Goal: Communication & Community: Share content

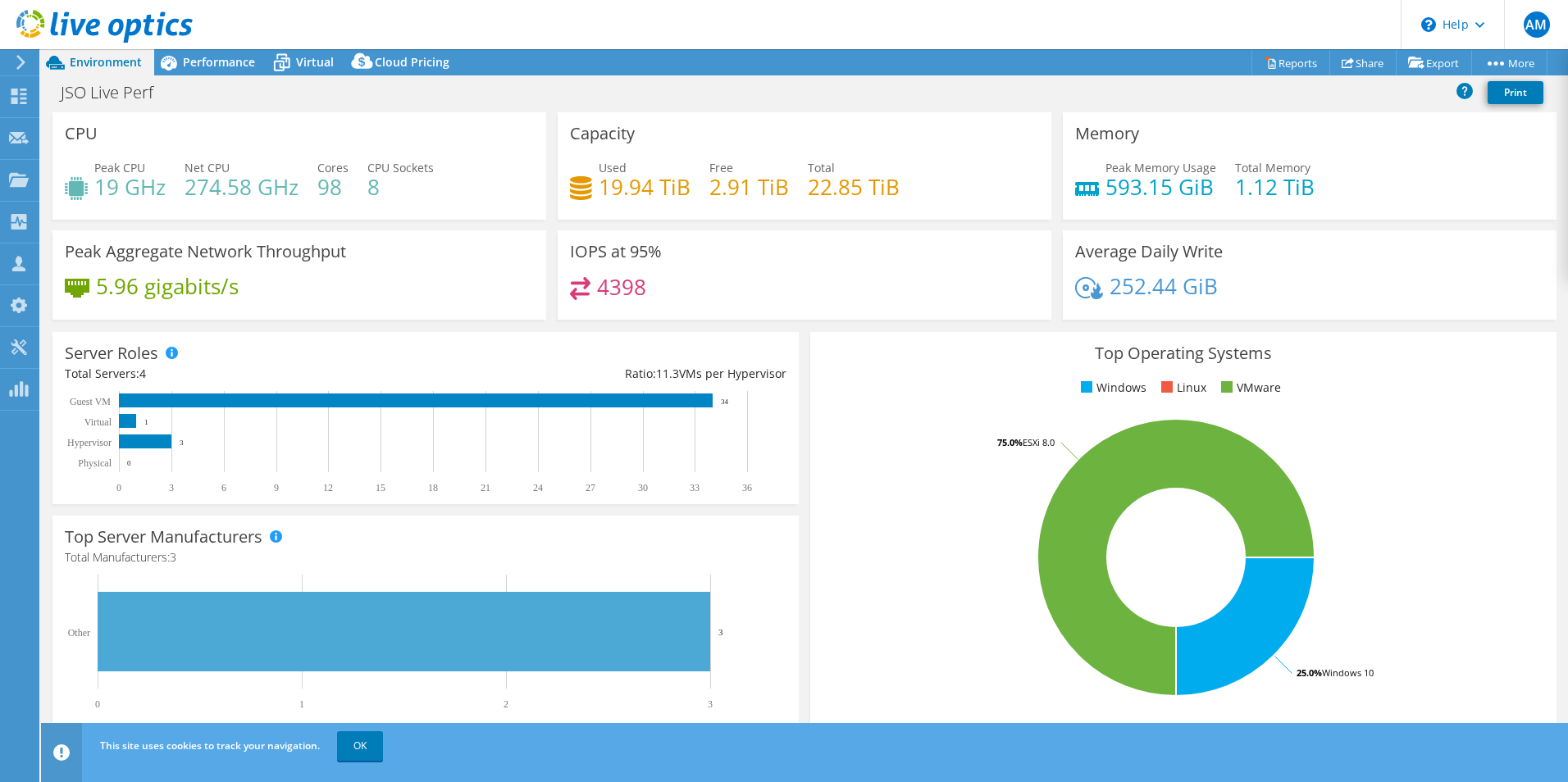
select select "USD"
click at [239, 55] on span "Performance" at bounding box center [218, 63] width 72 height 16
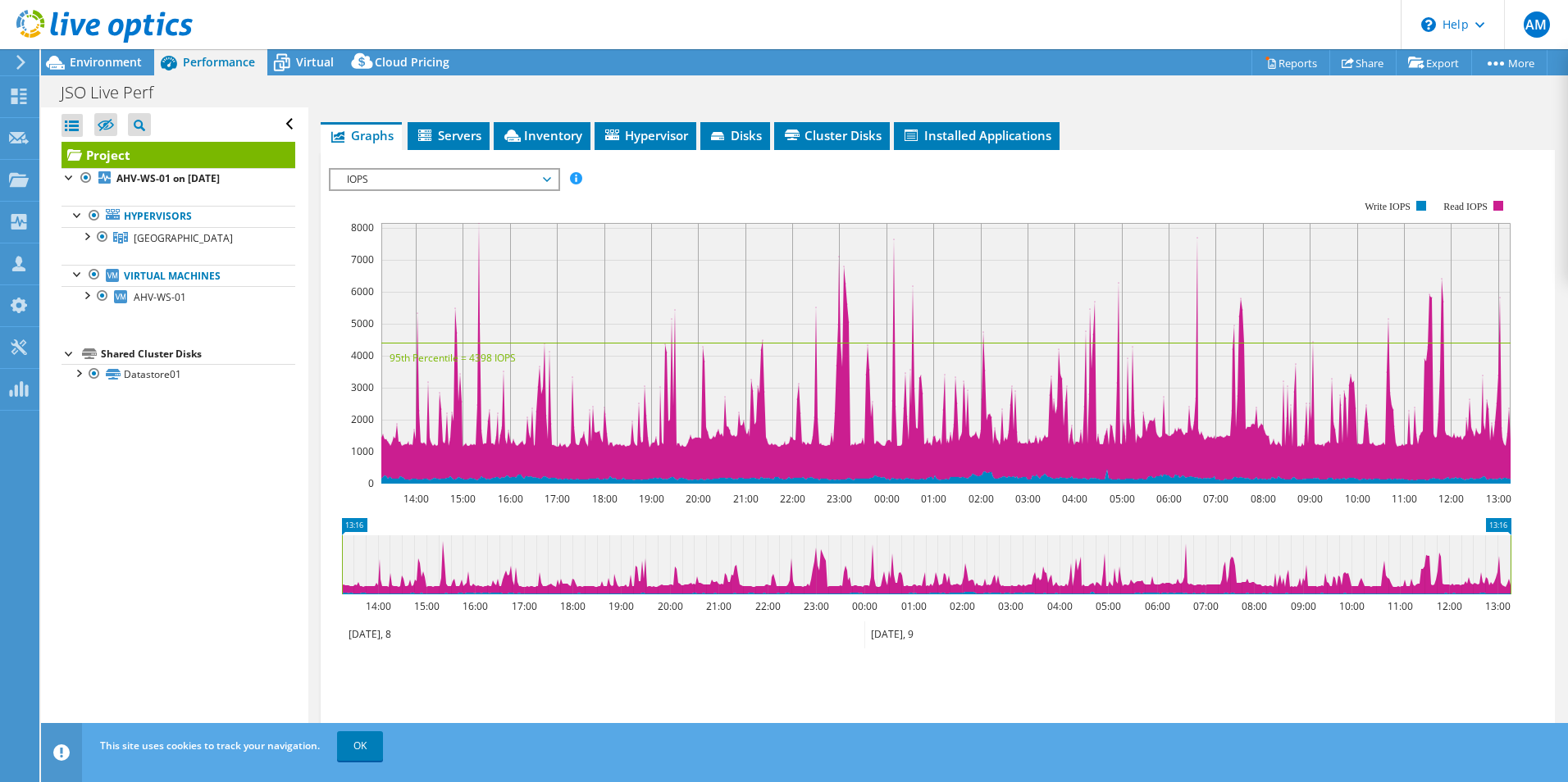
scroll to position [40, 0]
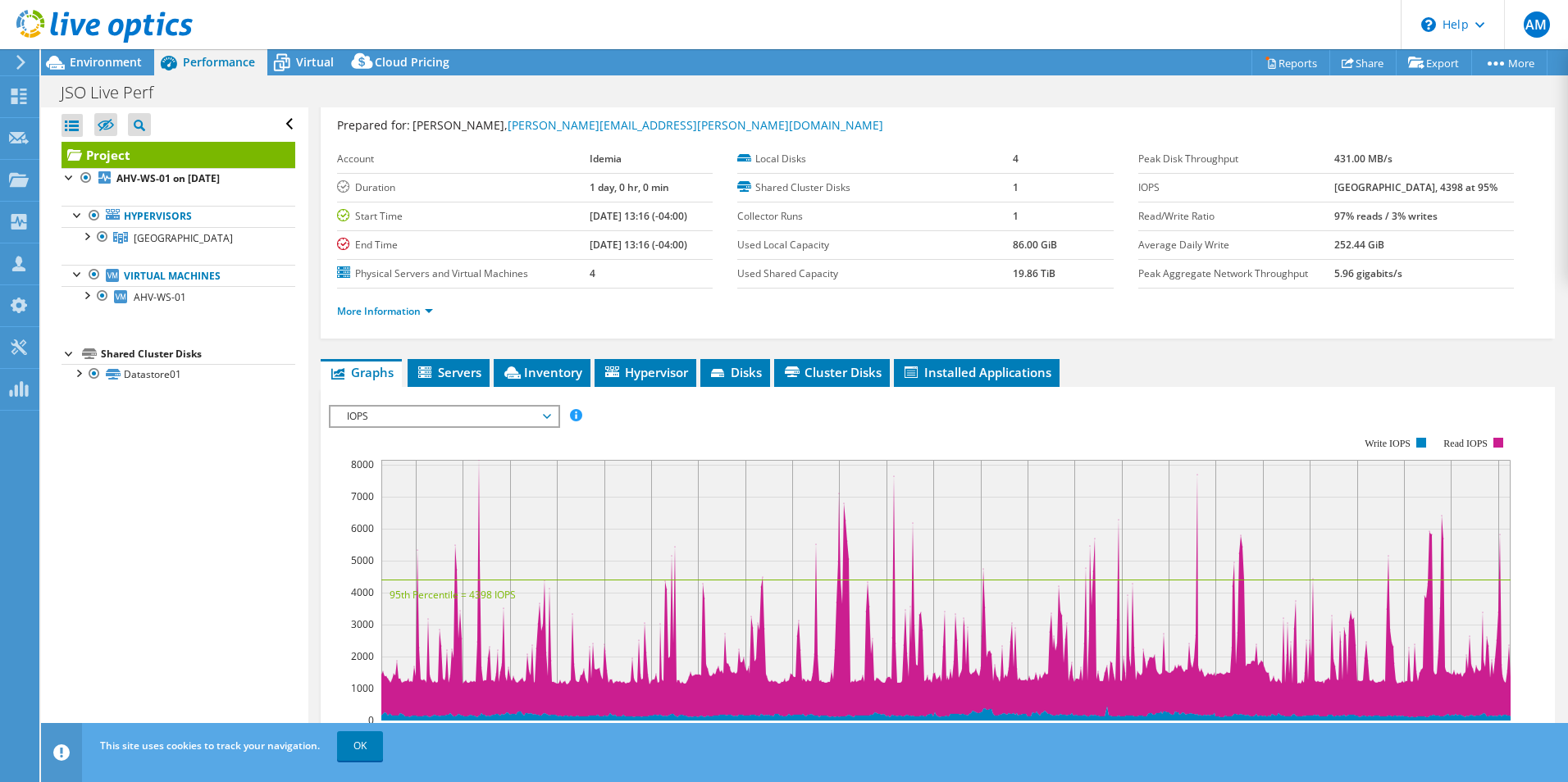
click at [549, 416] on span "IOPS" at bounding box center [444, 417] width 227 height 20
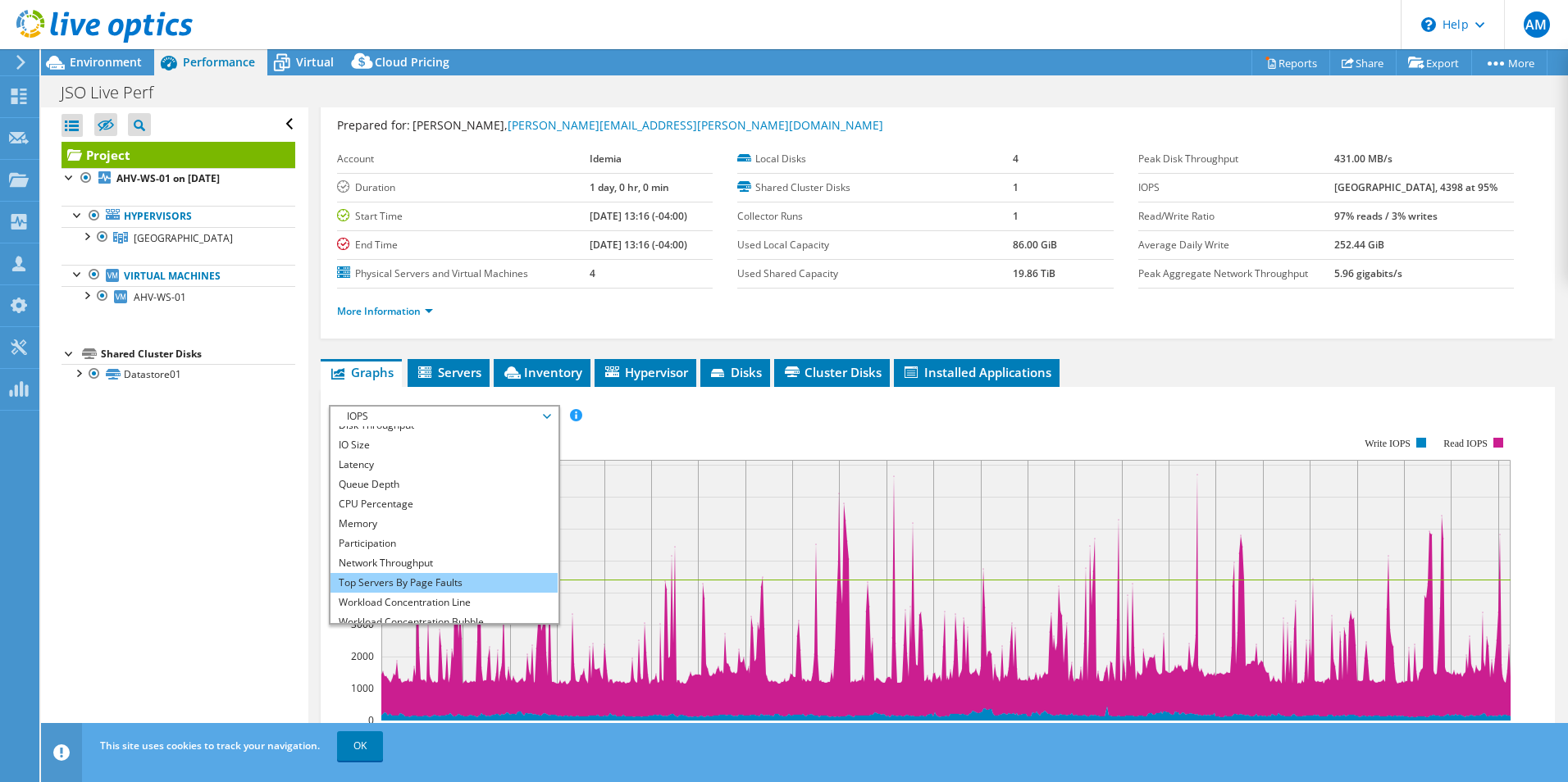
scroll to position [59, 0]
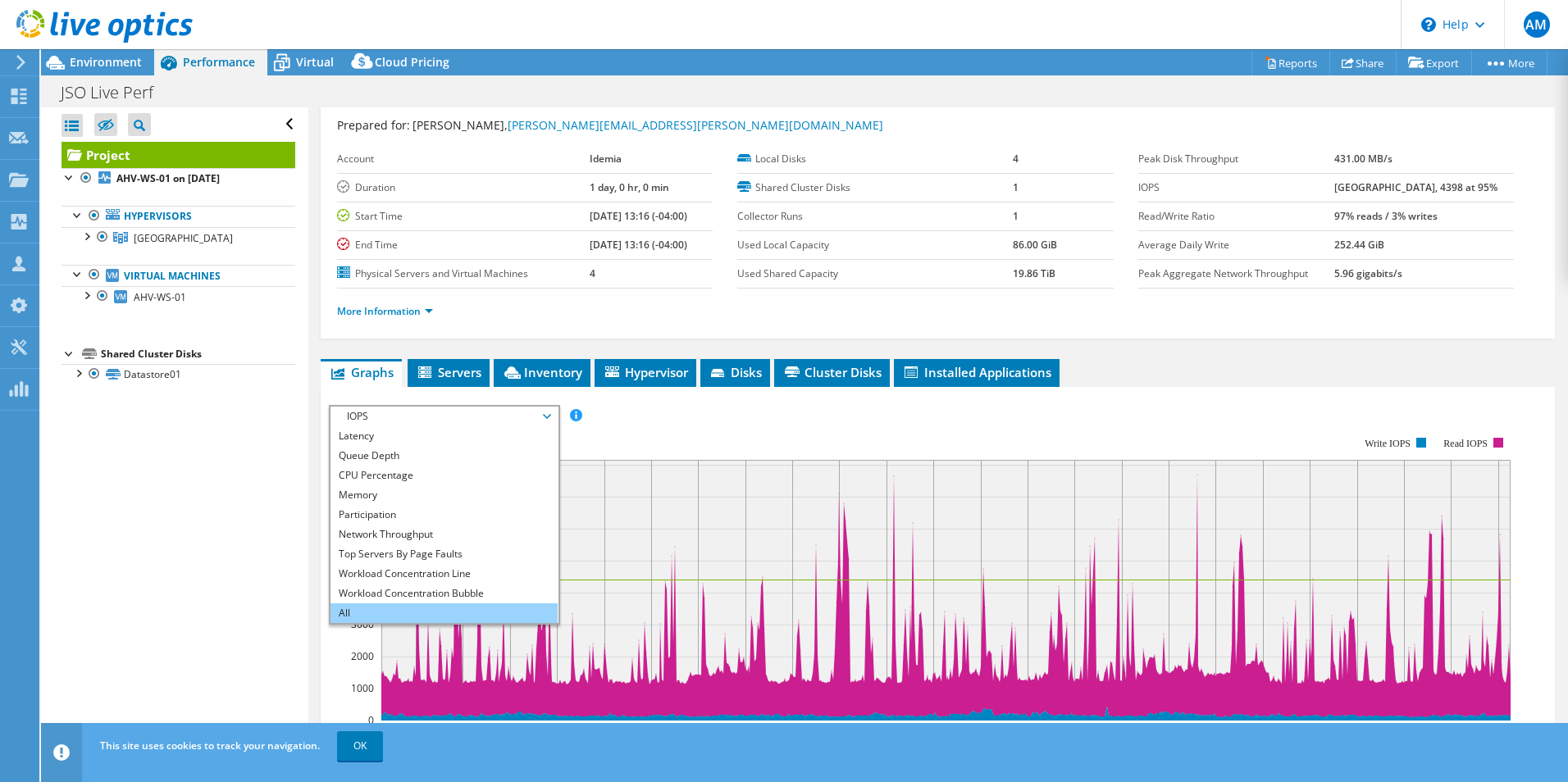
click at [370, 606] on li "All" at bounding box center [444, 613] width 227 height 20
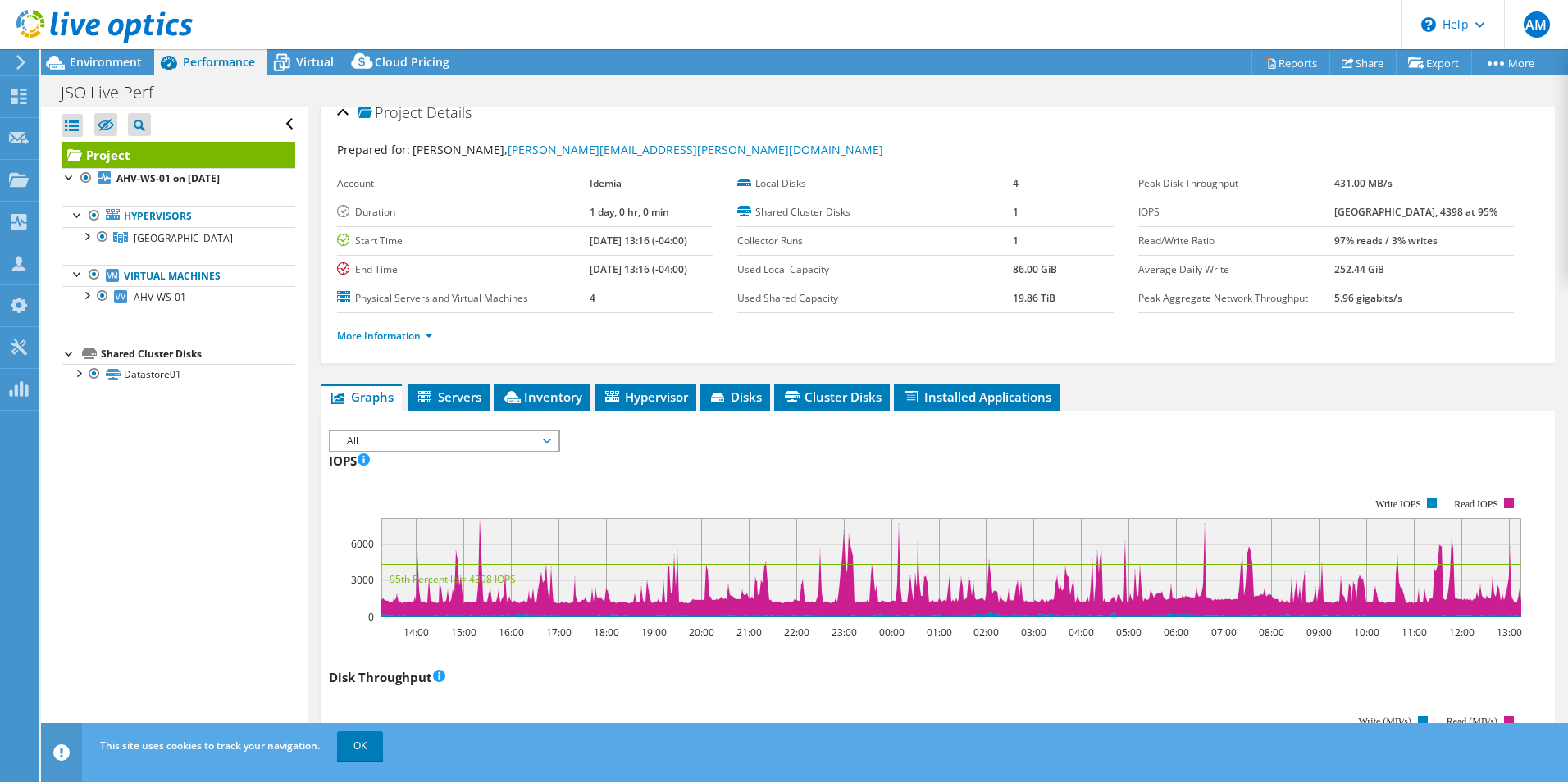
scroll to position [0, 0]
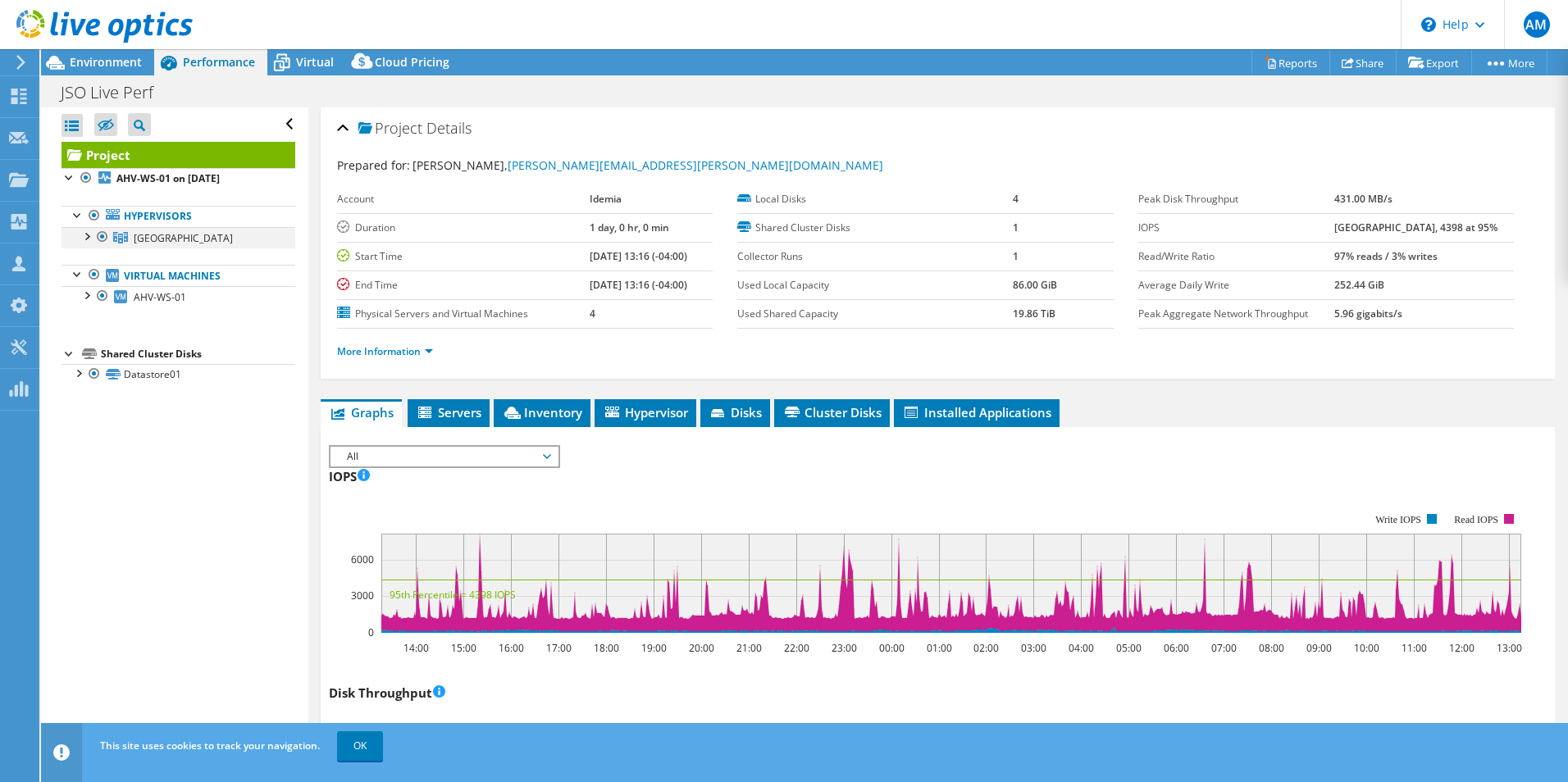
click at [84, 236] on div at bounding box center [85, 235] width 17 height 17
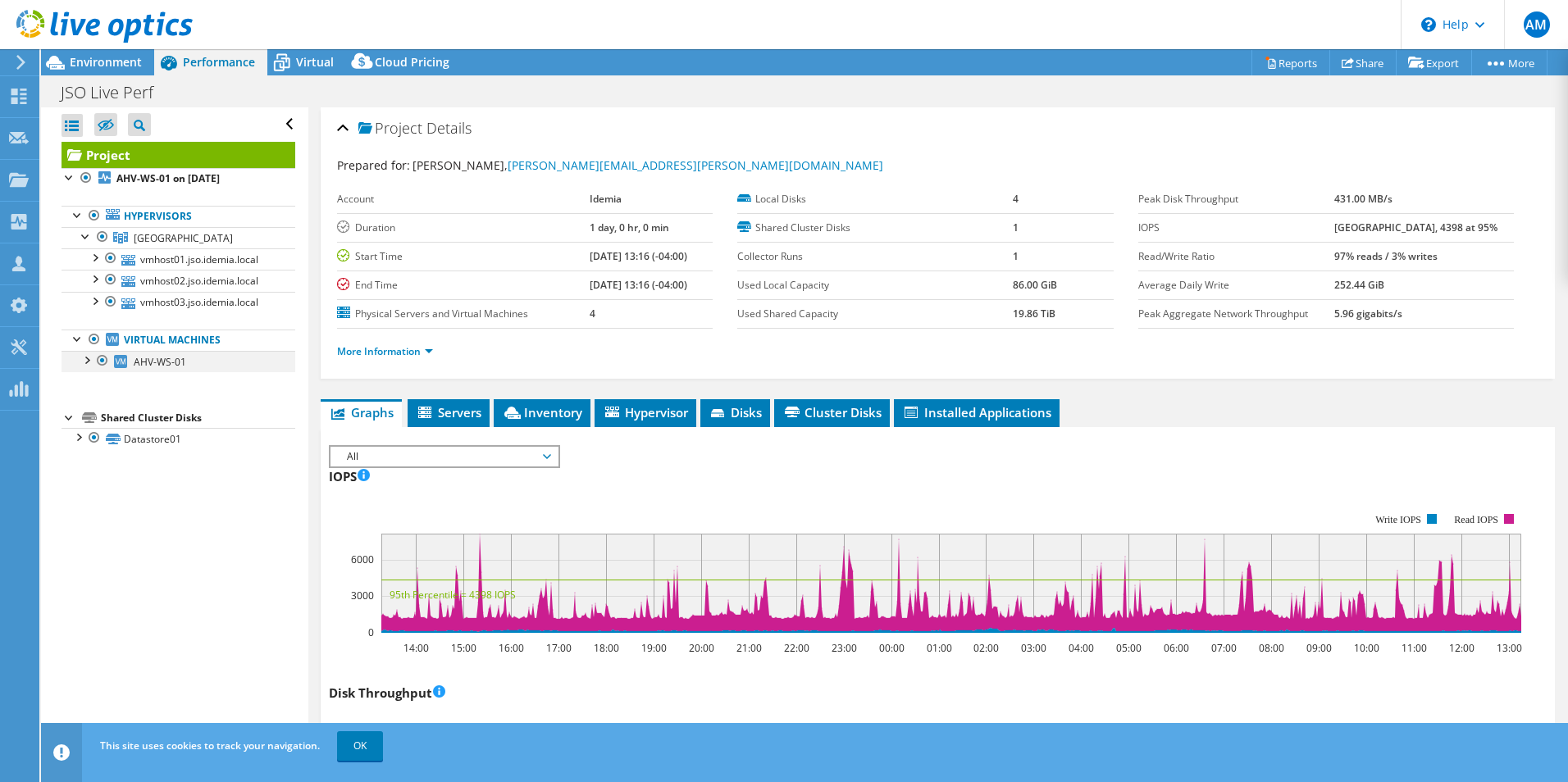
click at [84, 361] on div at bounding box center [85, 359] width 17 height 17
click at [92, 253] on div at bounding box center [94, 256] width 17 height 17
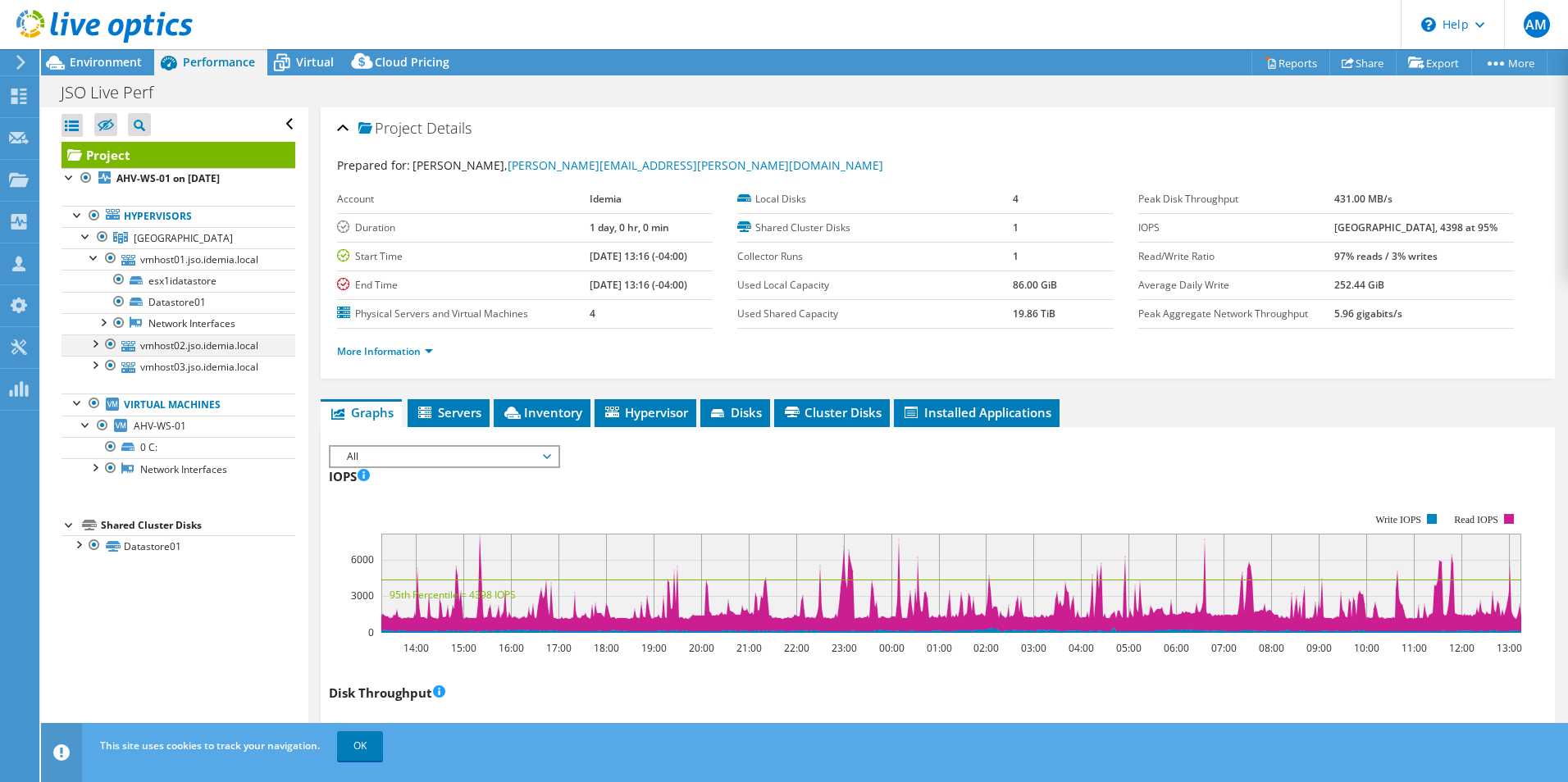
click at [98, 340] on div at bounding box center [94, 342] width 17 height 17
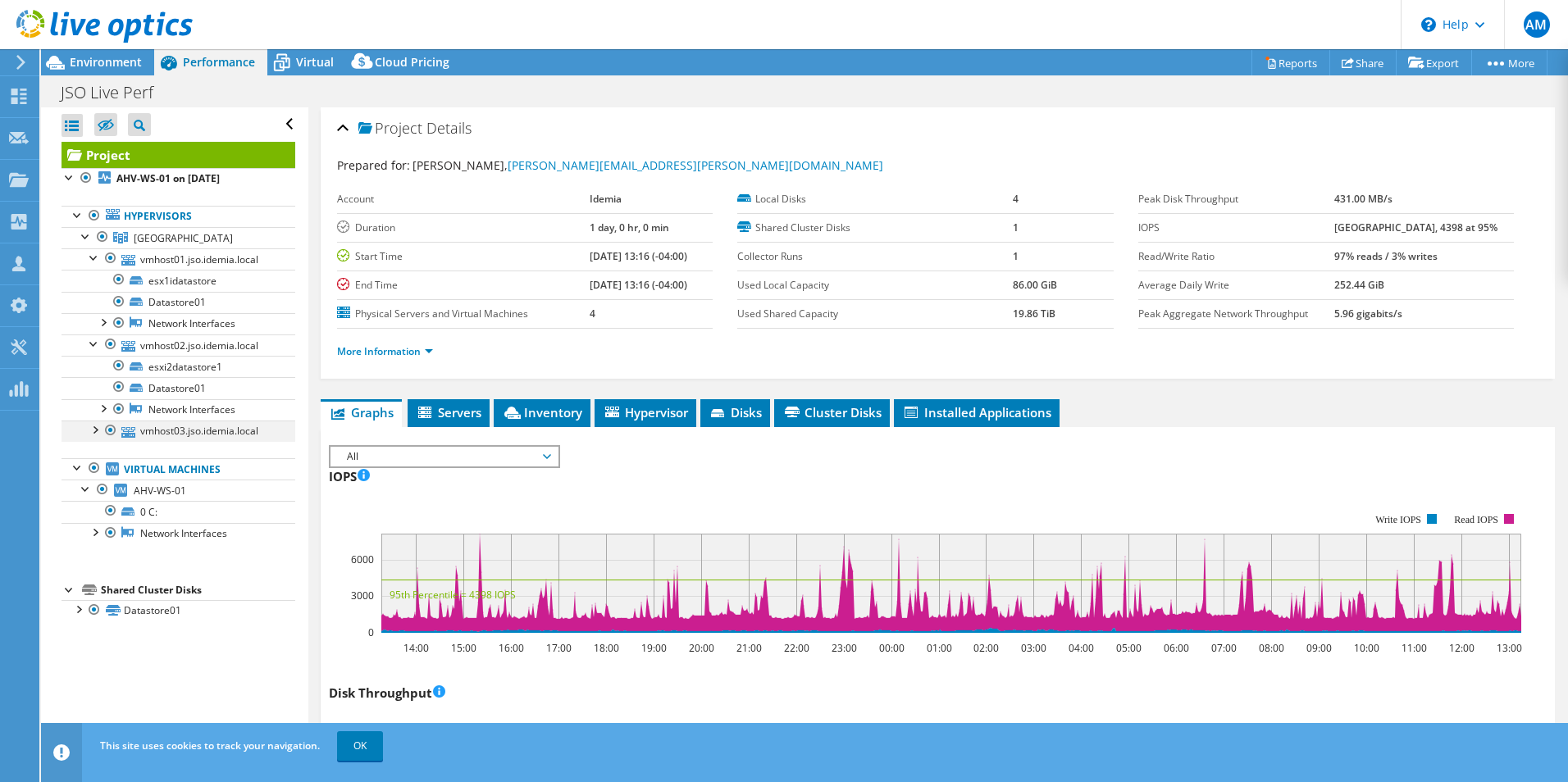
click at [95, 427] on div at bounding box center [94, 429] width 17 height 17
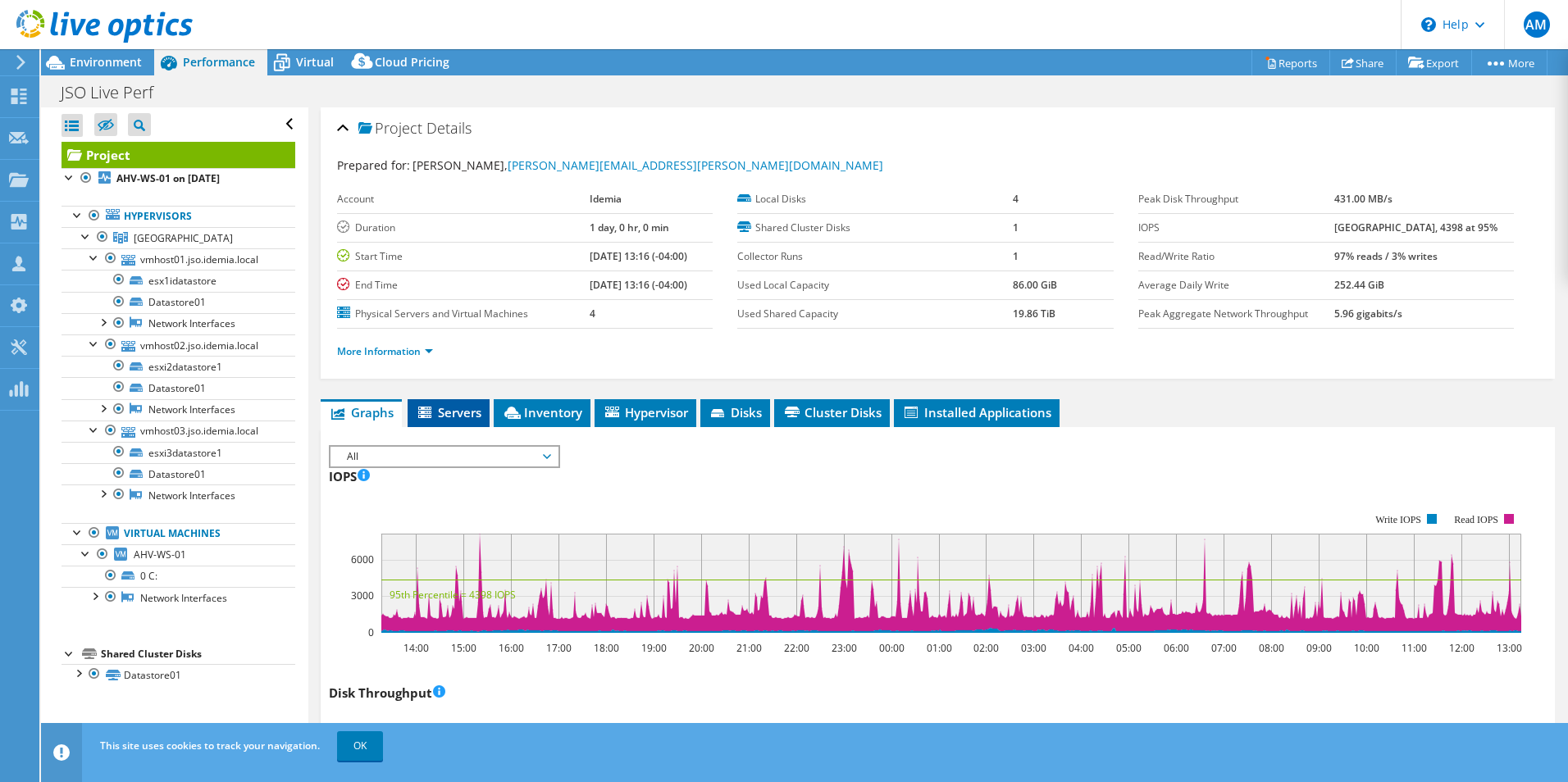
click at [453, 418] on span "Servers" at bounding box center [449, 412] width 65 height 17
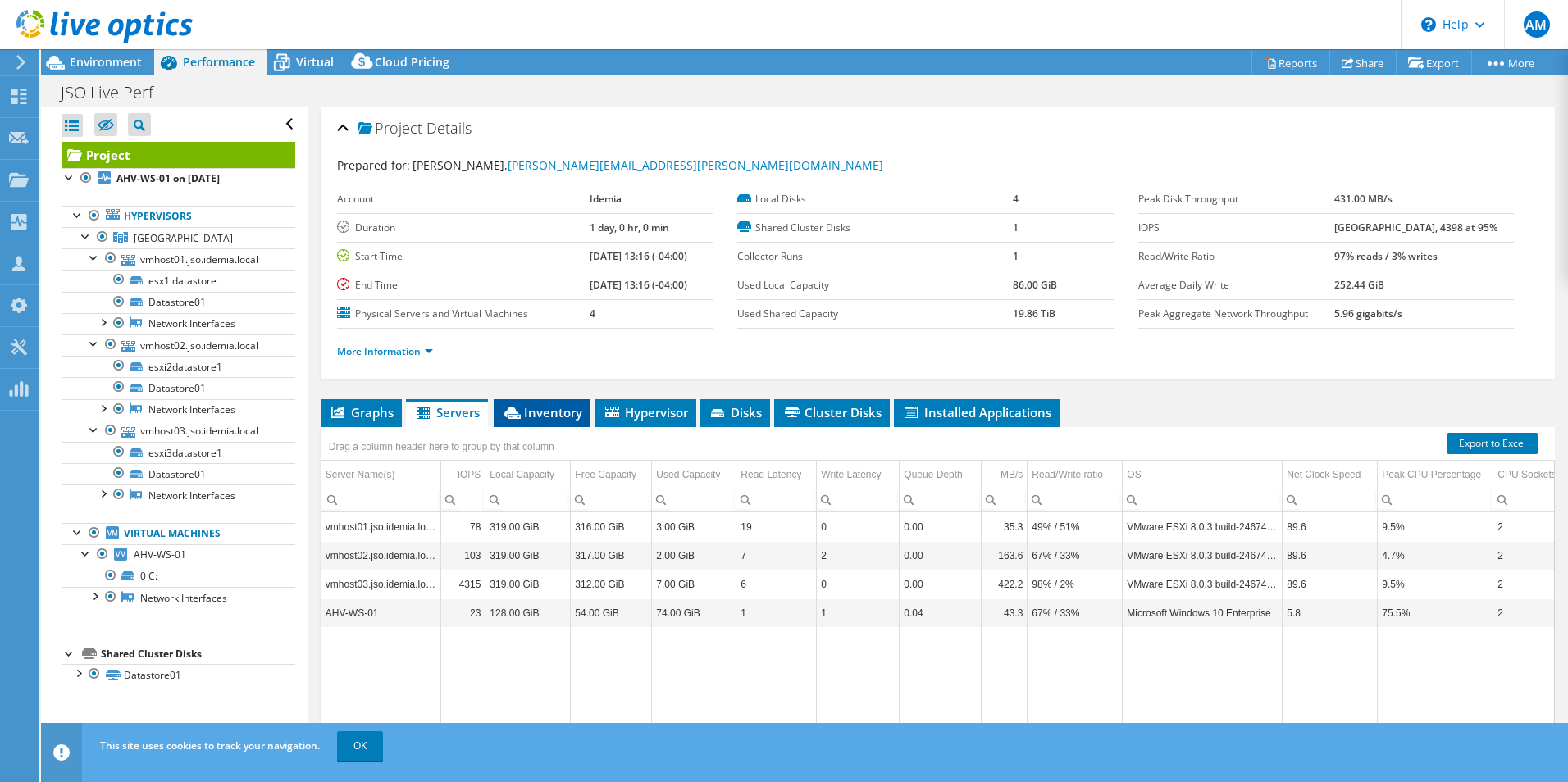
click at [548, 413] on span "Inventory" at bounding box center [542, 412] width 80 height 17
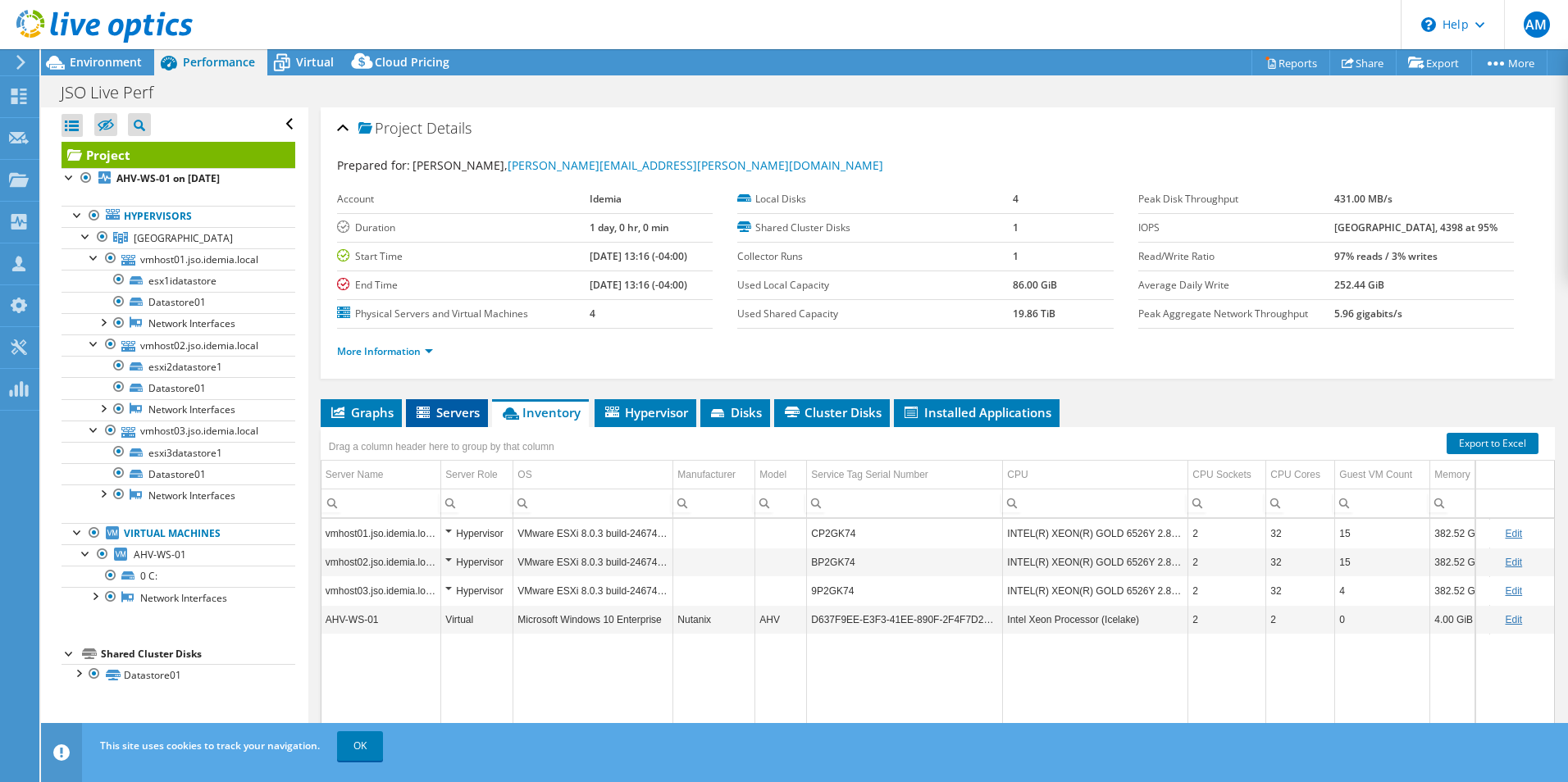
click at [435, 415] on span "Servers" at bounding box center [447, 412] width 65 height 17
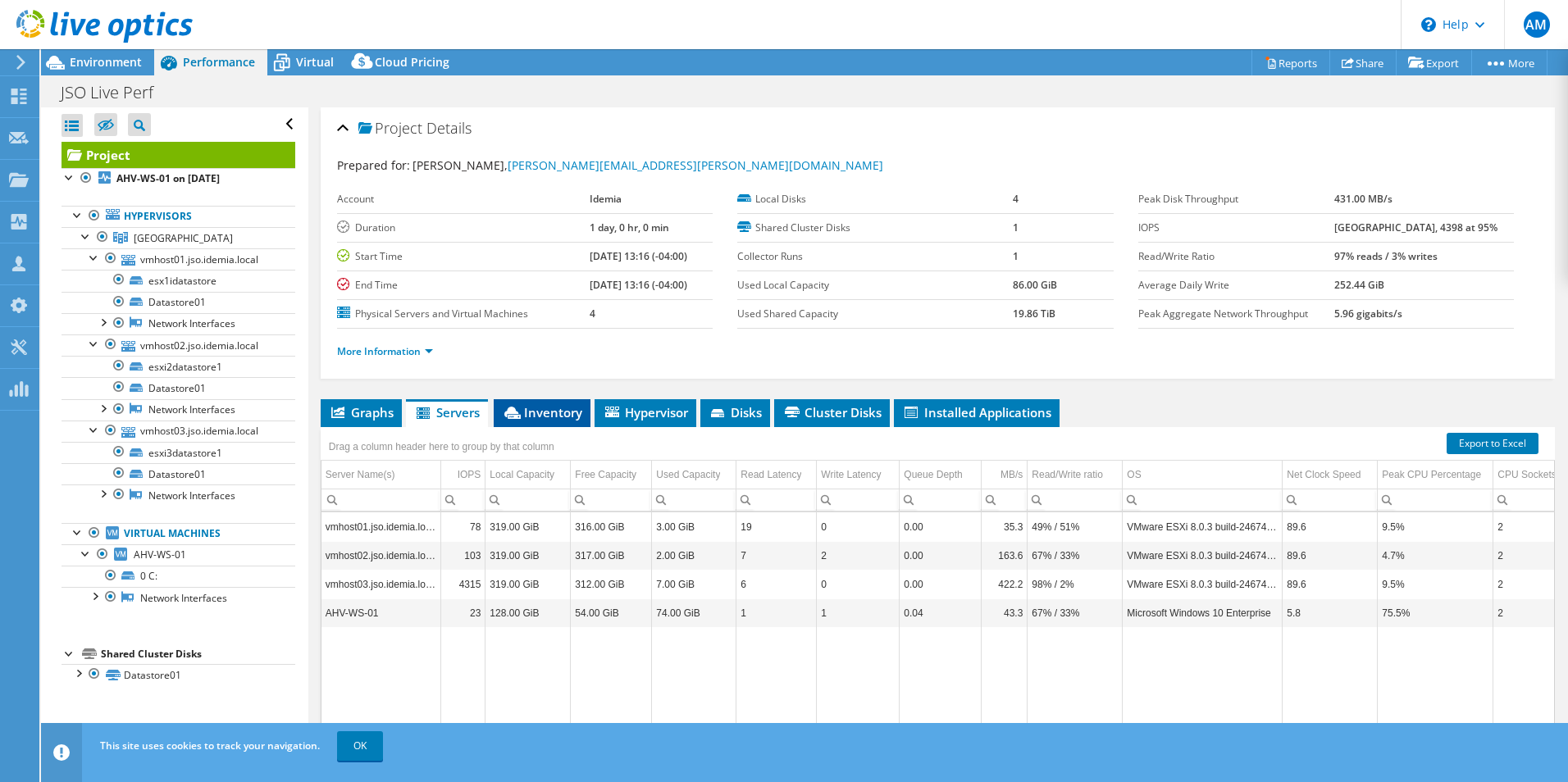
click at [540, 404] on span "Inventory" at bounding box center [542, 412] width 80 height 17
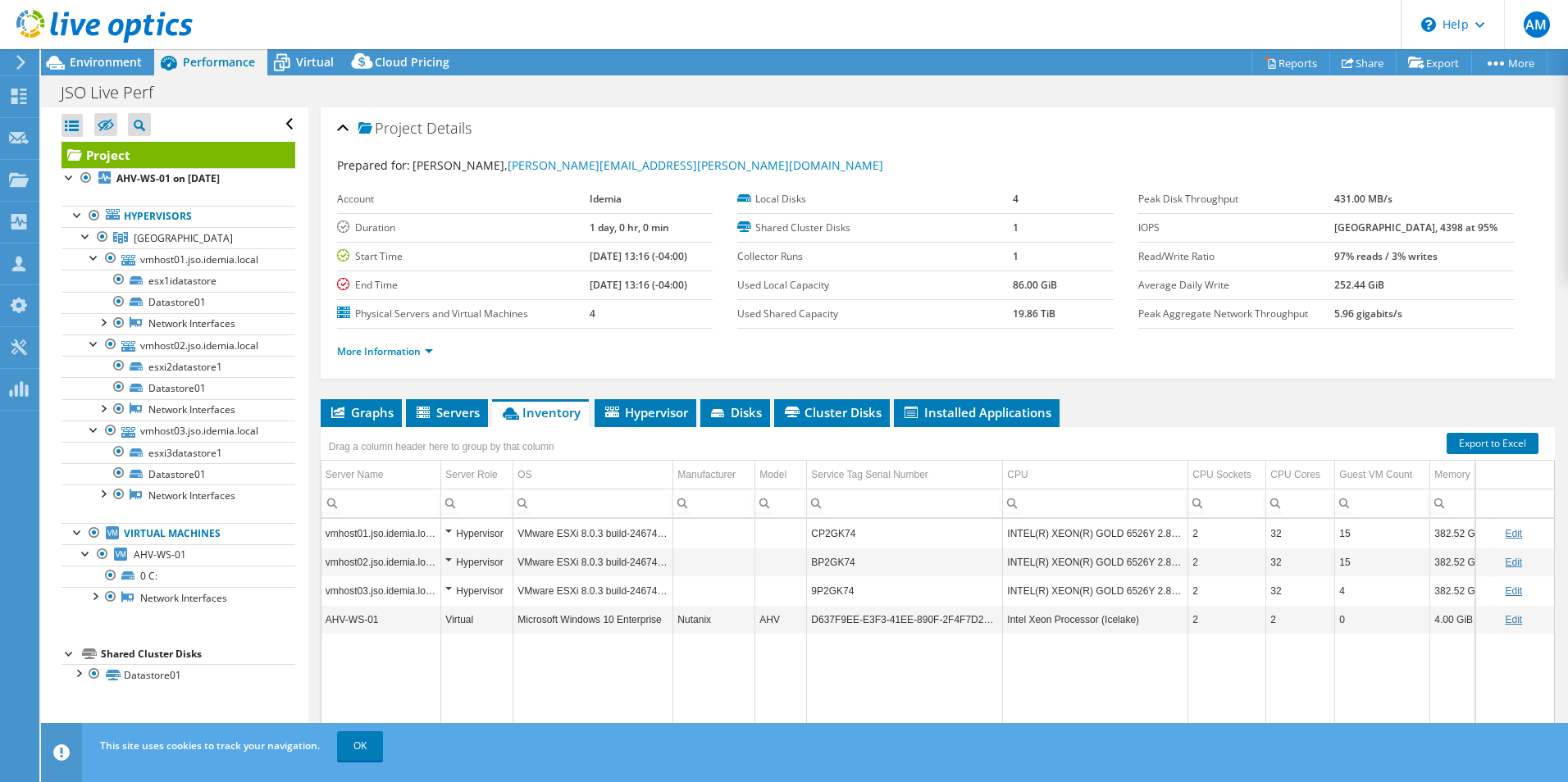
click at [835, 533] on td "CP2GK74" at bounding box center [904, 533] width 196 height 29
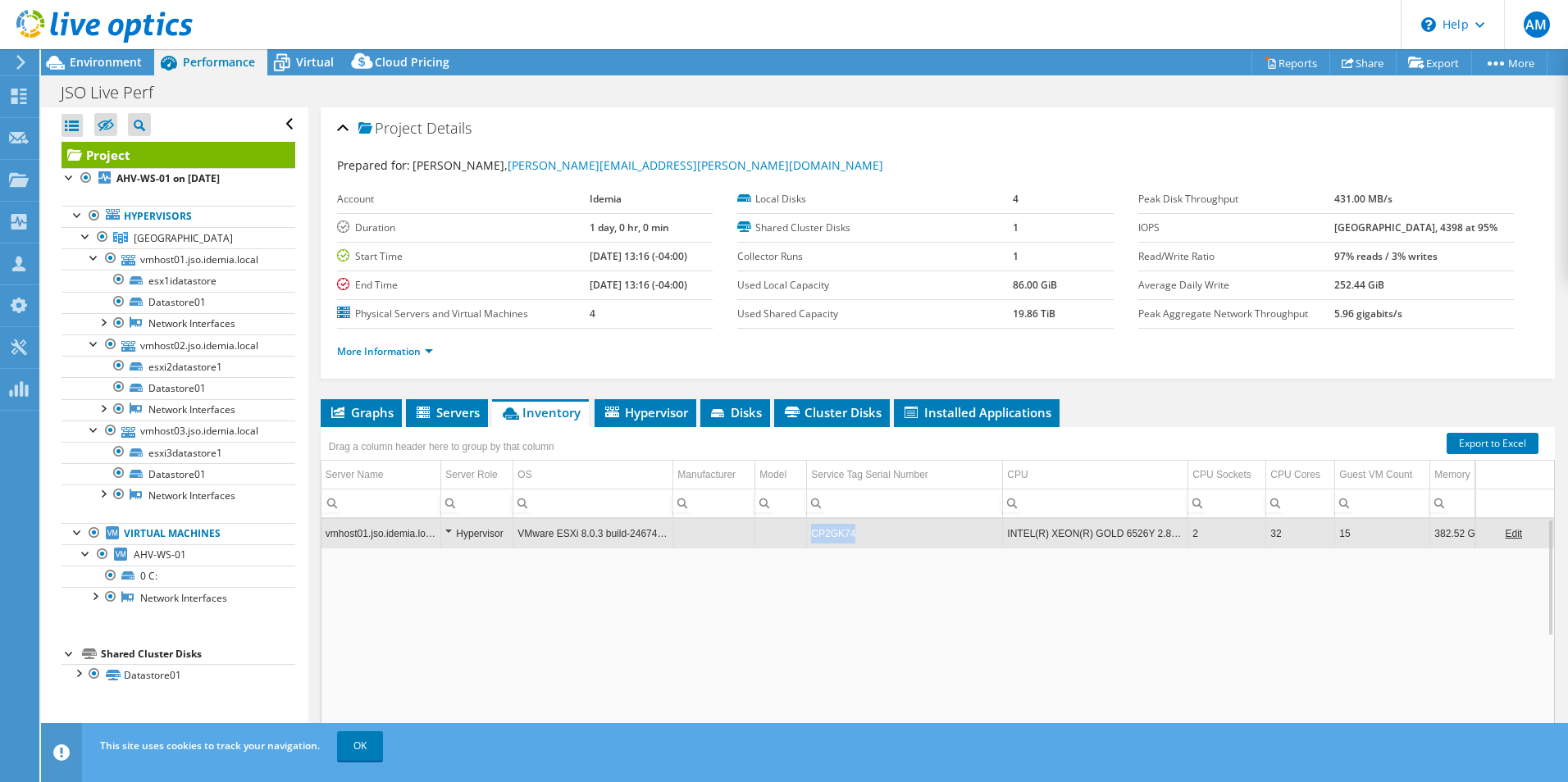
click at [835, 533] on td "CP2GK74" at bounding box center [904, 533] width 196 height 29
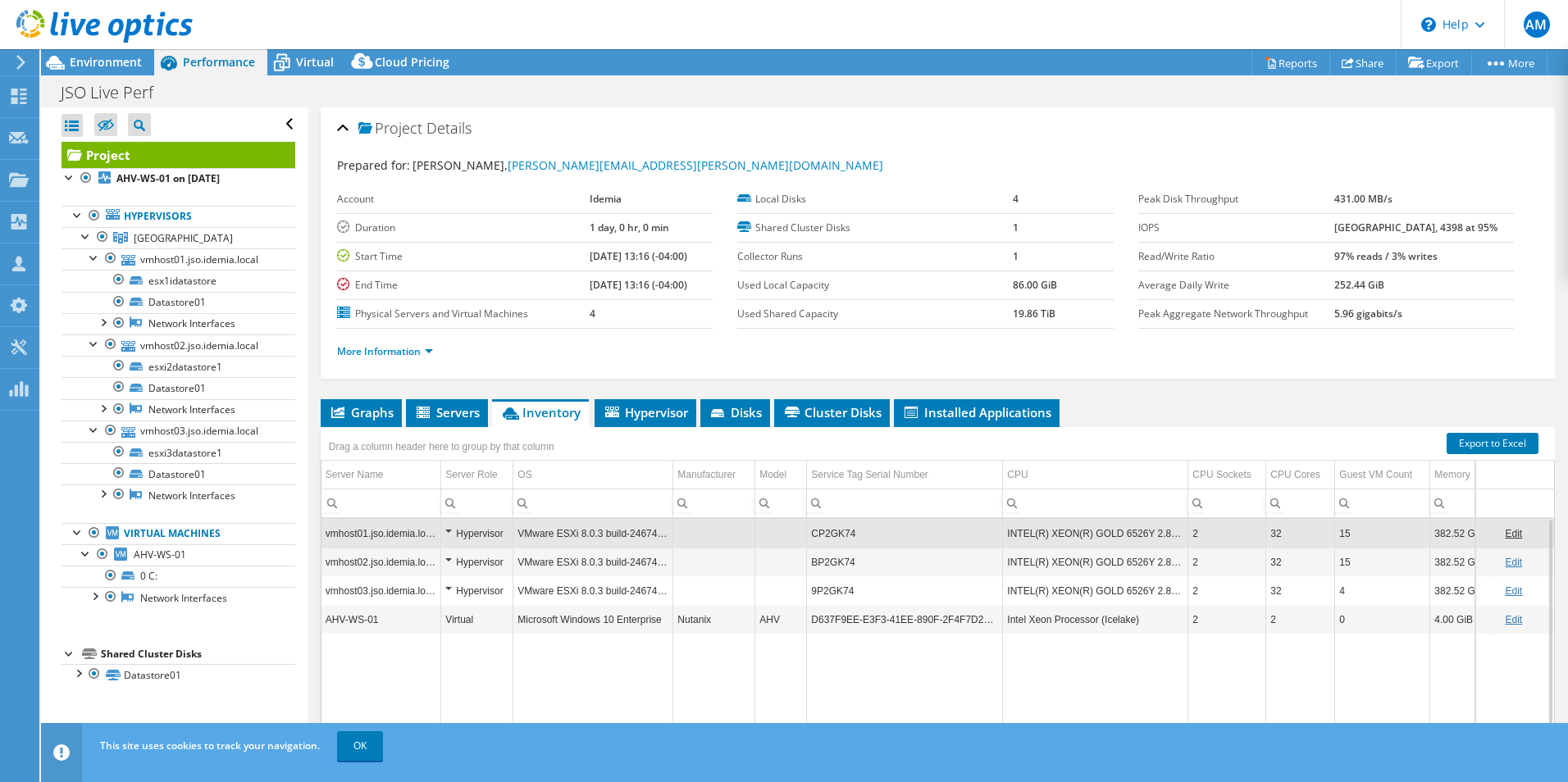
click at [835, 535] on td "CP2GK74" at bounding box center [904, 533] width 196 height 29
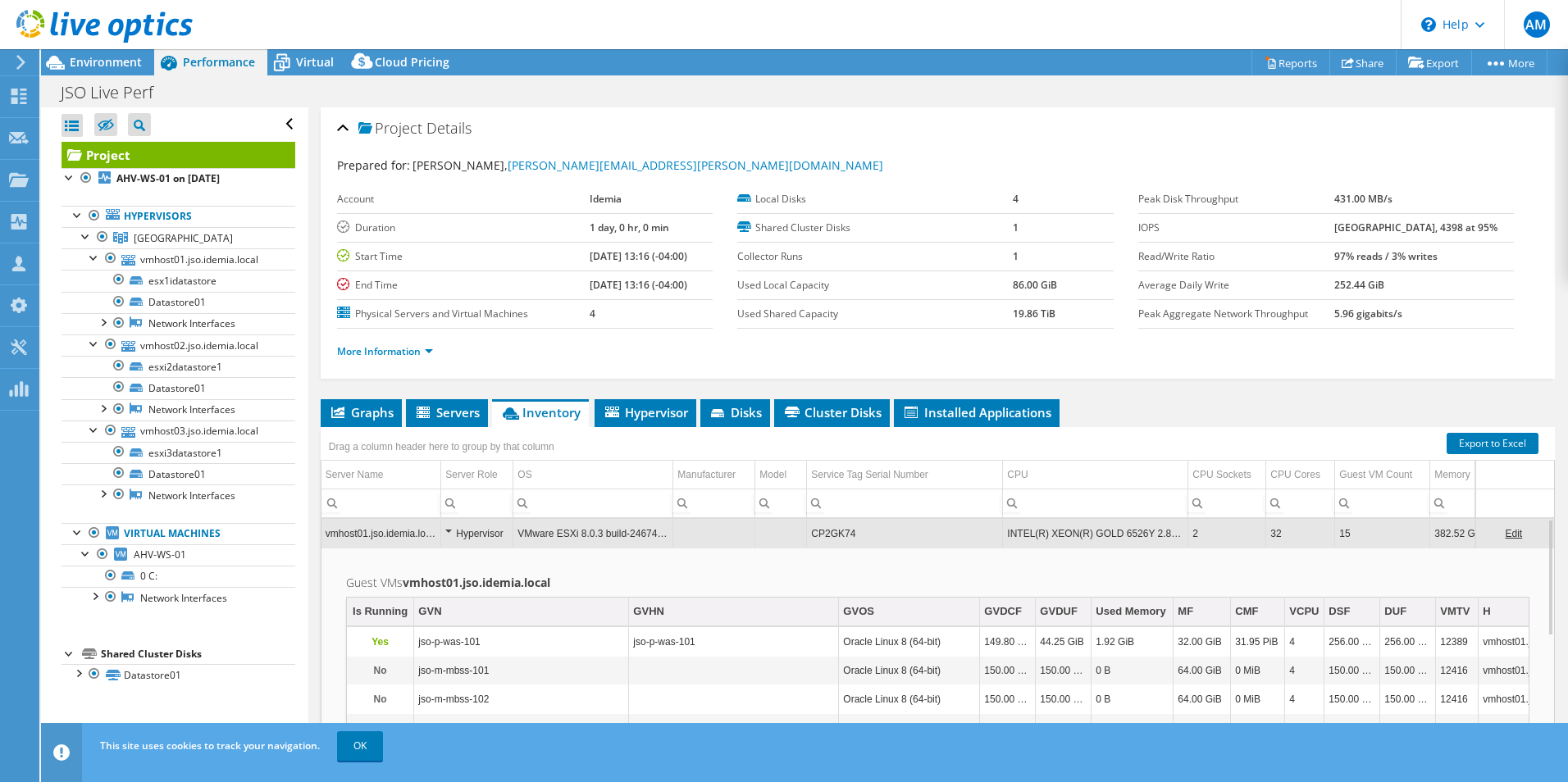
click at [835, 535] on td "CP2GK74" at bounding box center [904, 533] width 196 height 29
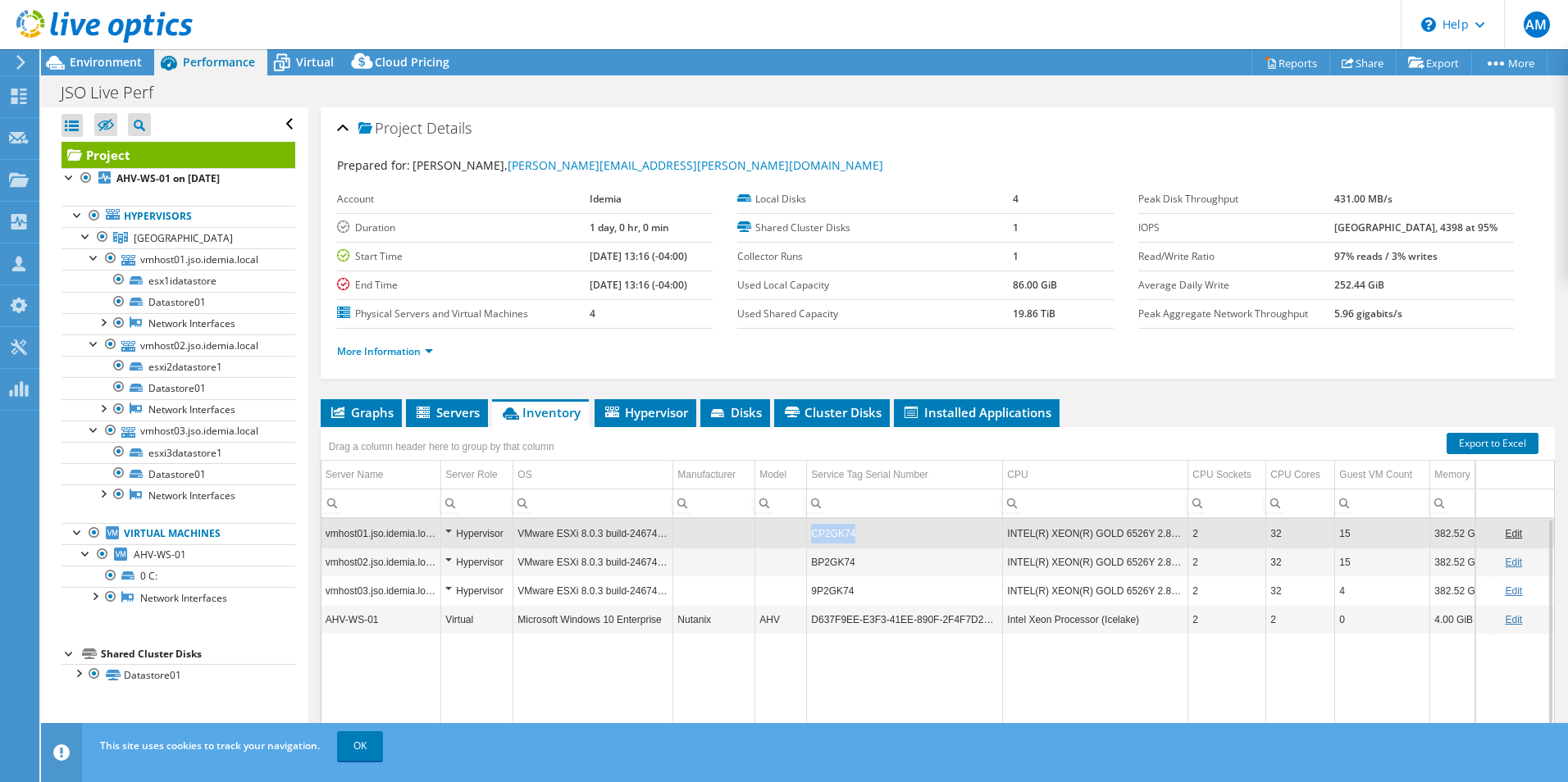
drag, startPoint x: 814, startPoint y: 535, endPoint x: 850, endPoint y: 536, distance: 36.0
click at [850, 536] on td "CP2GK74" at bounding box center [904, 533] width 196 height 29
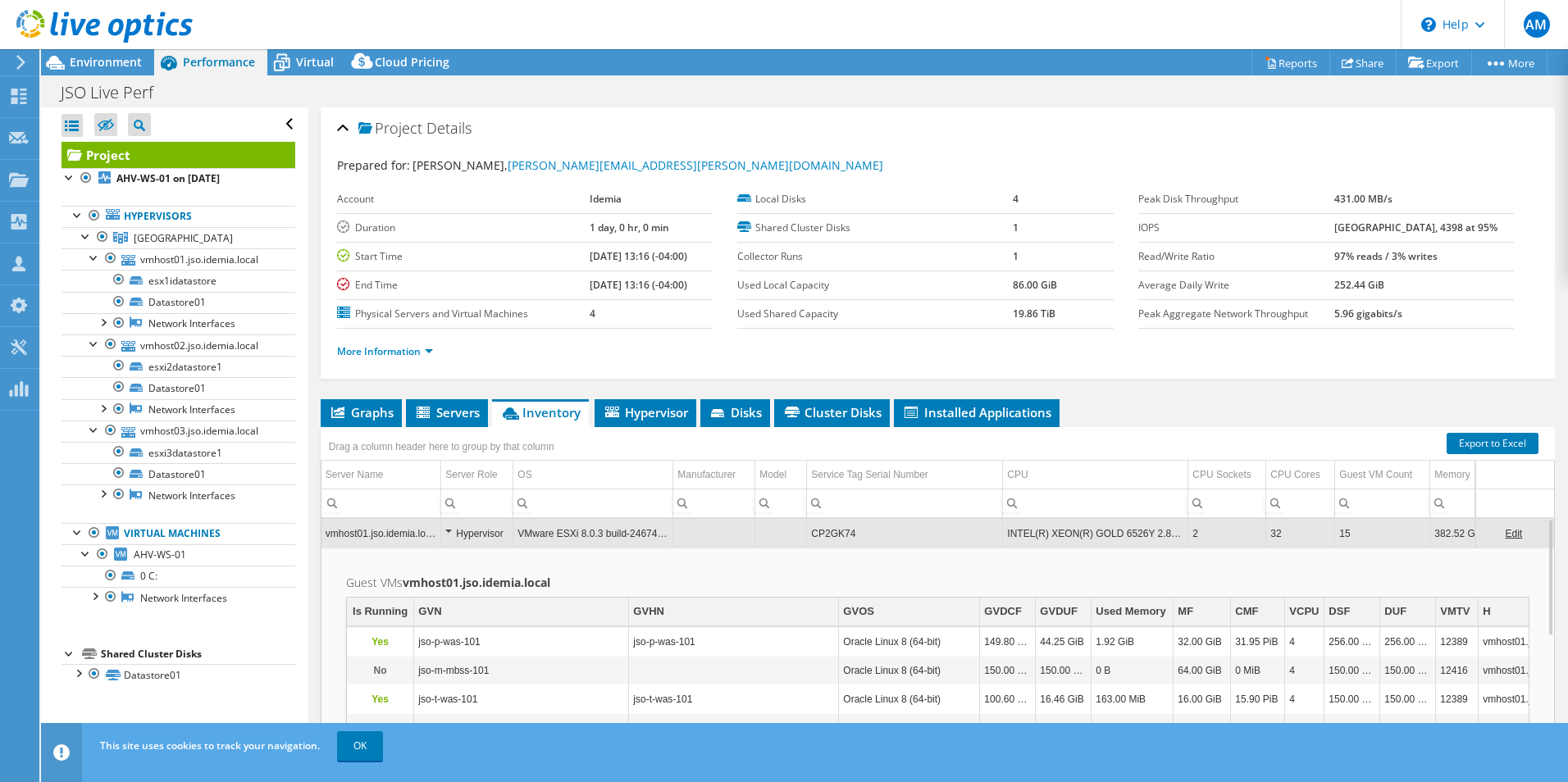
drag, startPoint x: 830, startPoint y: 537, endPoint x: 844, endPoint y: 572, distance: 37.7
drag, startPoint x: 855, startPoint y: 535, endPoint x: 814, endPoint y: 532, distance: 41.1
click at [814, 532] on td "CP2GK74" at bounding box center [904, 533] width 196 height 29
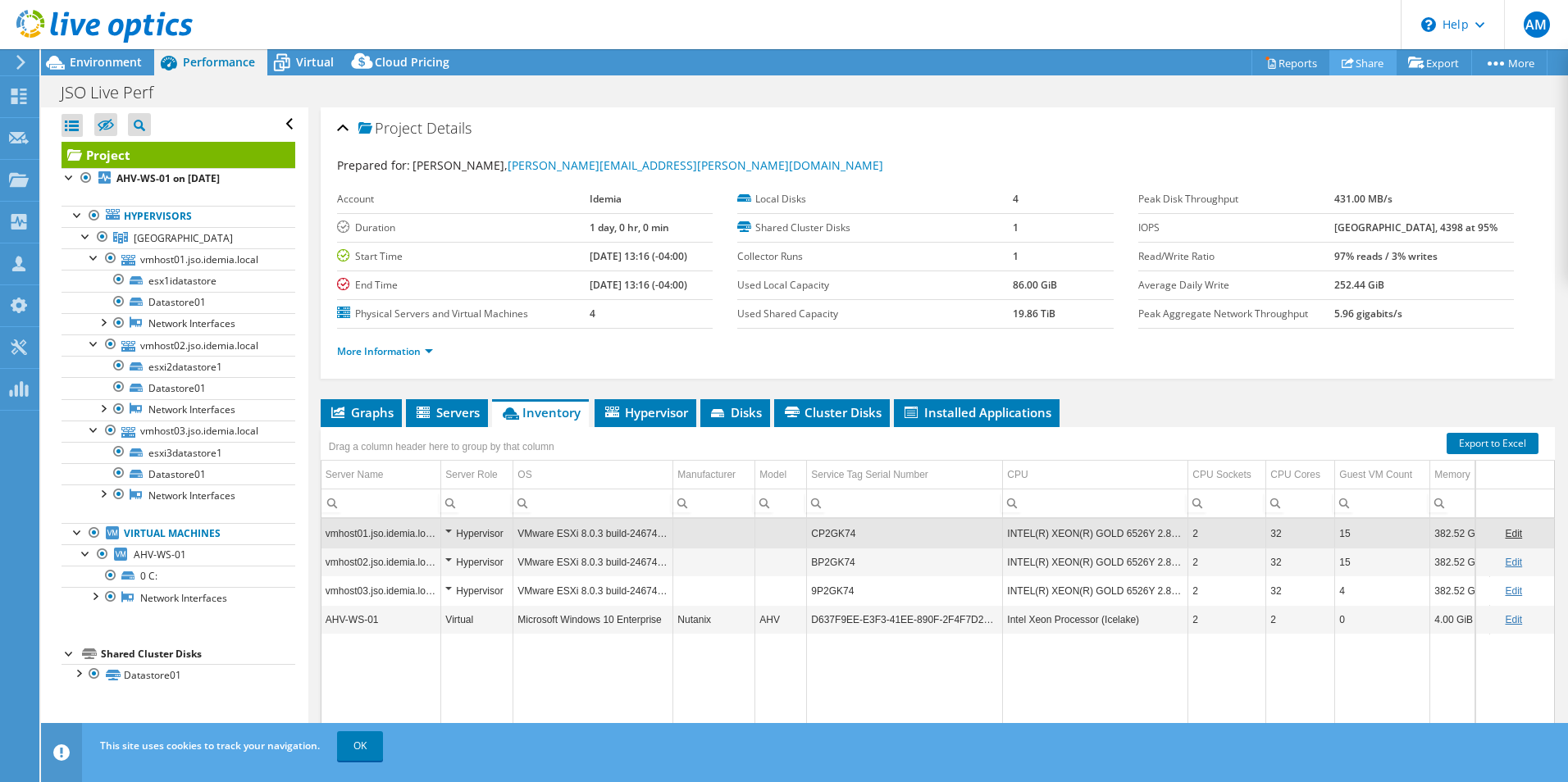
click at [1353, 66] on link "Share" at bounding box center [1363, 63] width 67 height 26
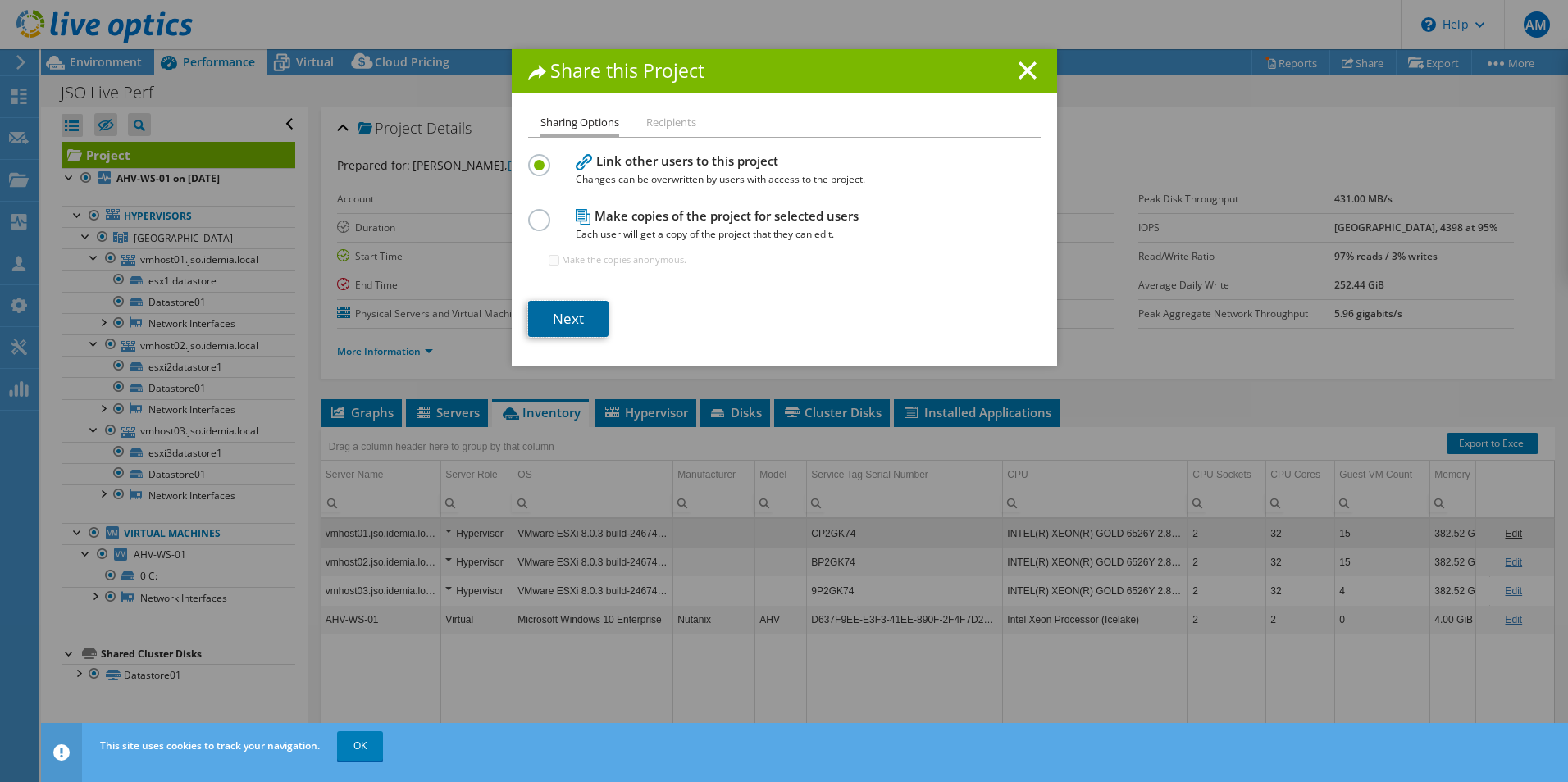
click at [559, 326] on link "Next" at bounding box center [568, 319] width 80 height 36
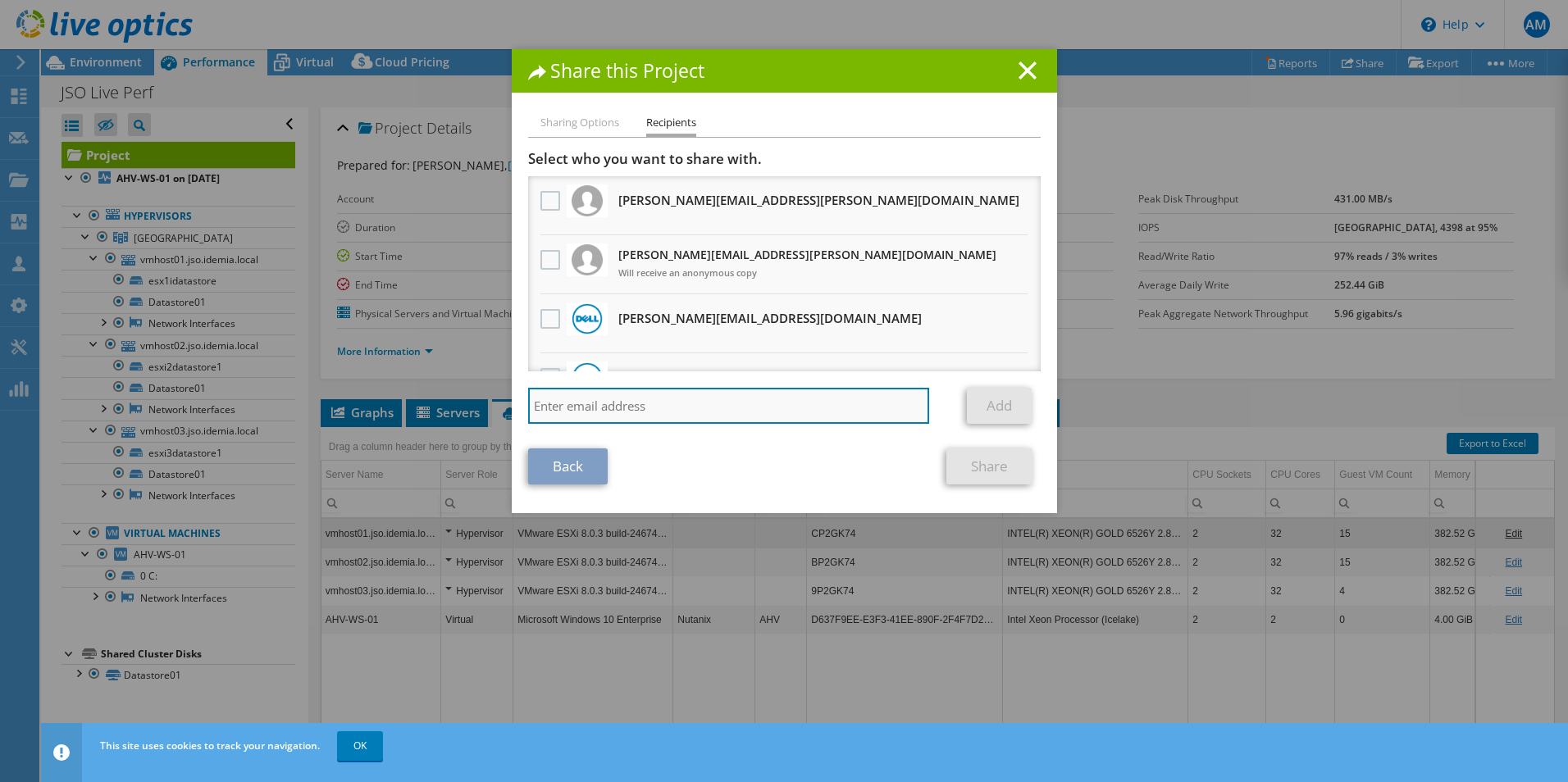
click at [652, 396] on input "search" at bounding box center [728, 406] width 402 height 36
click at [653, 403] on input "search" at bounding box center [728, 406] width 402 height 36
type input "[PERSON_NAME][EMAIL_ADDRESS][PERSON_NAME][DOMAIN_NAME]"
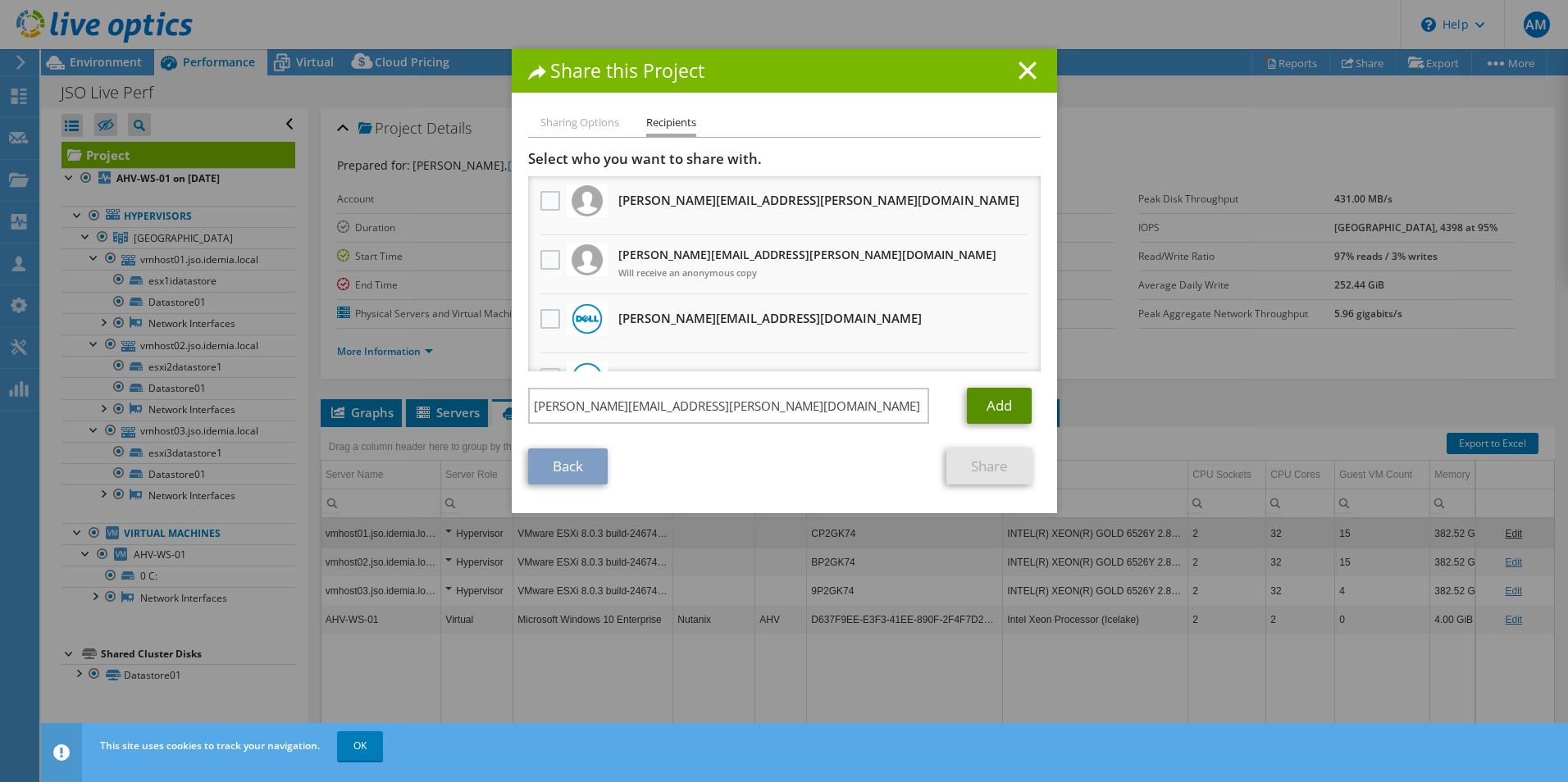
click at [992, 408] on link "Add" at bounding box center [998, 406] width 65 height 36
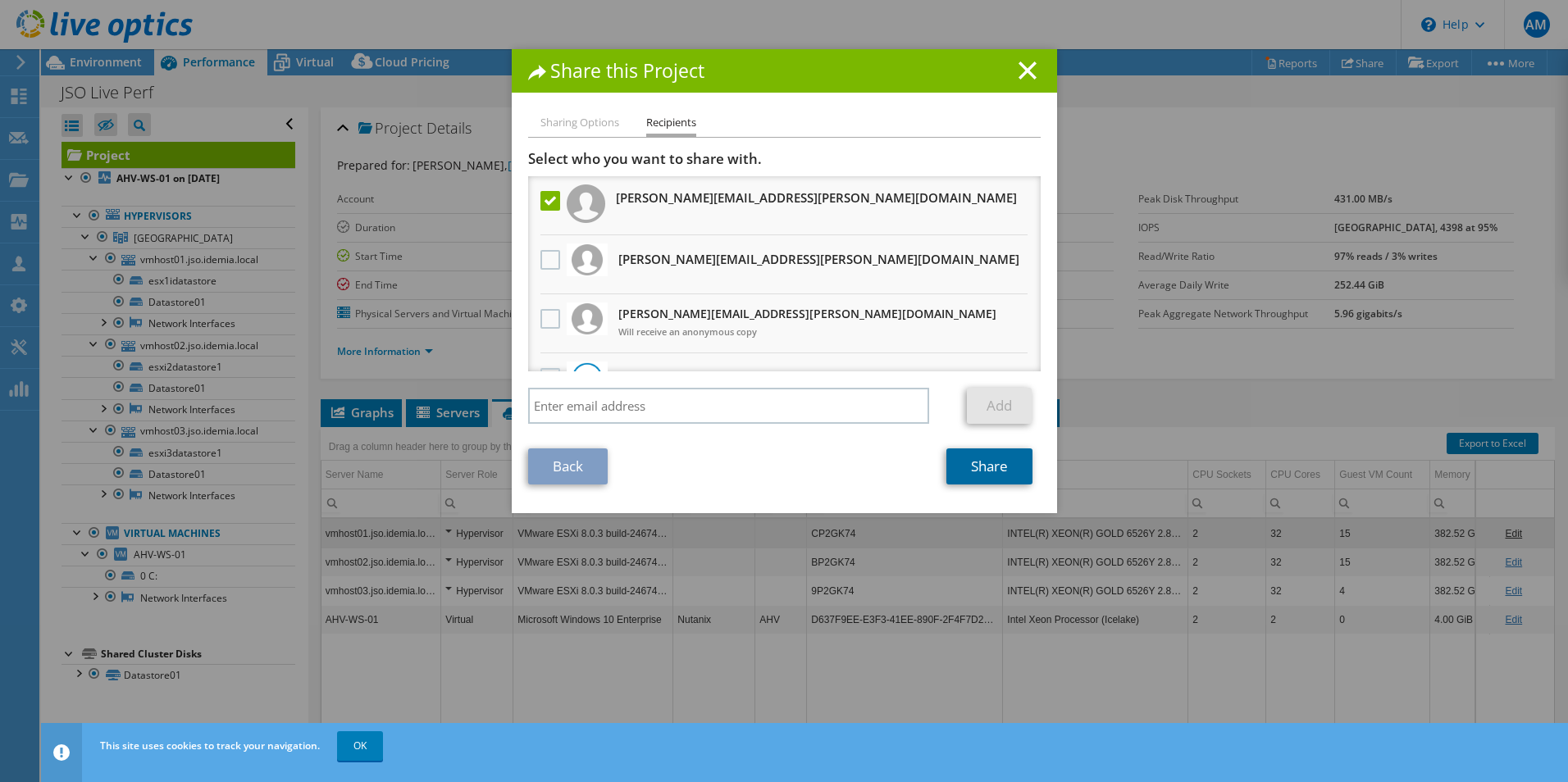
click at [984, 464] on link "Share" at bounding box center [988, 466] width 86 height 36
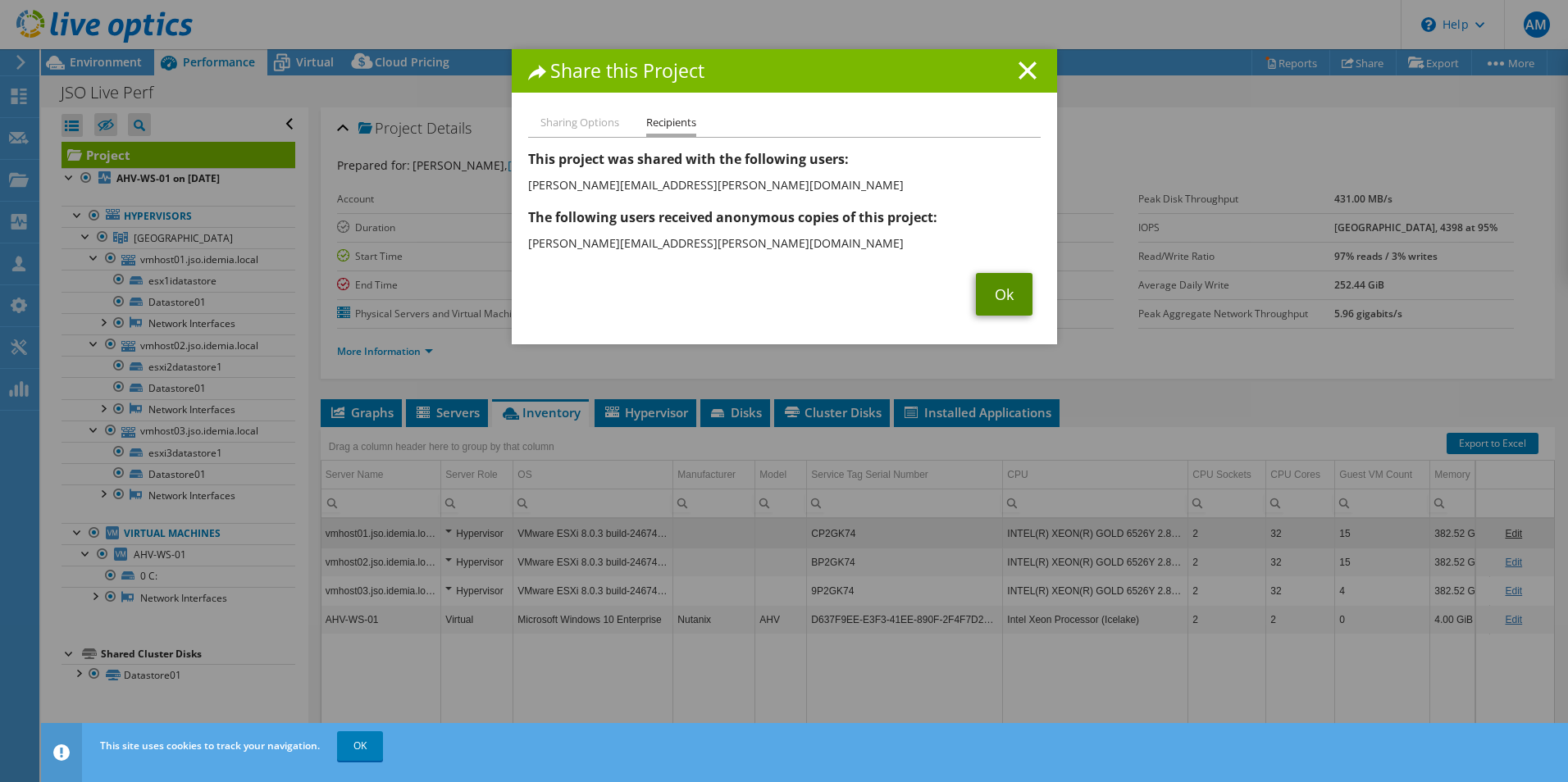
click at [1003, 300] on link "Ok" at bounding box center [1003, 294] width 57 height 43
